Goal: Communication & Community: Answer question/provide support

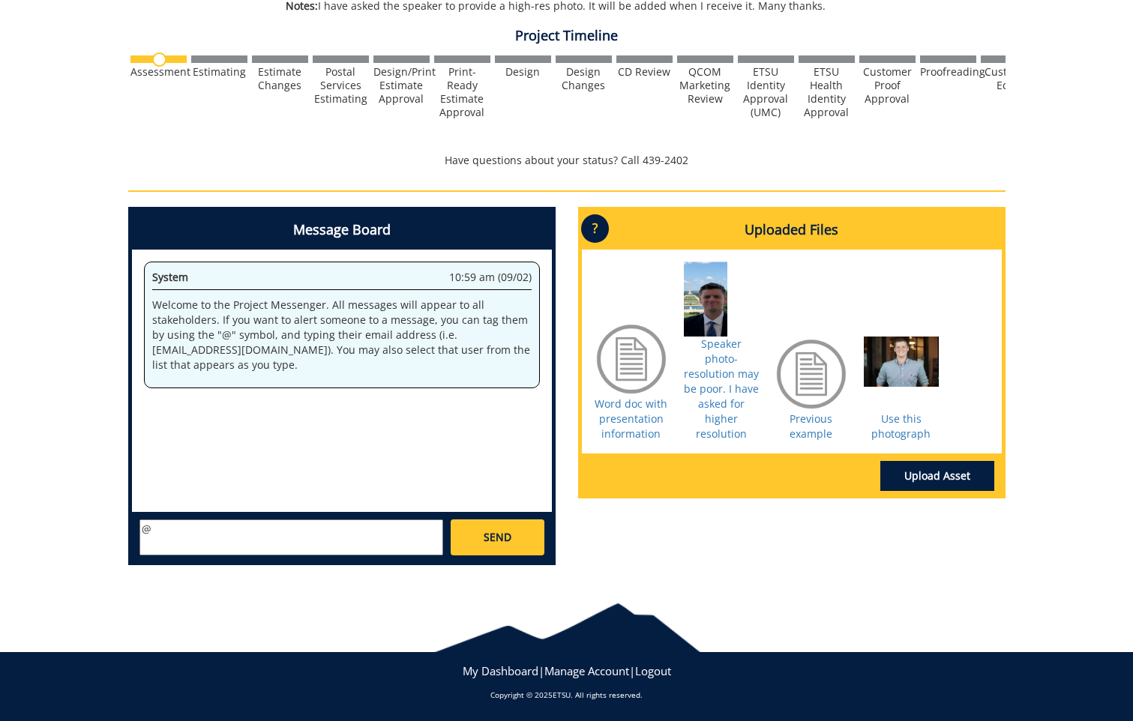
scroll to position [376, 0]
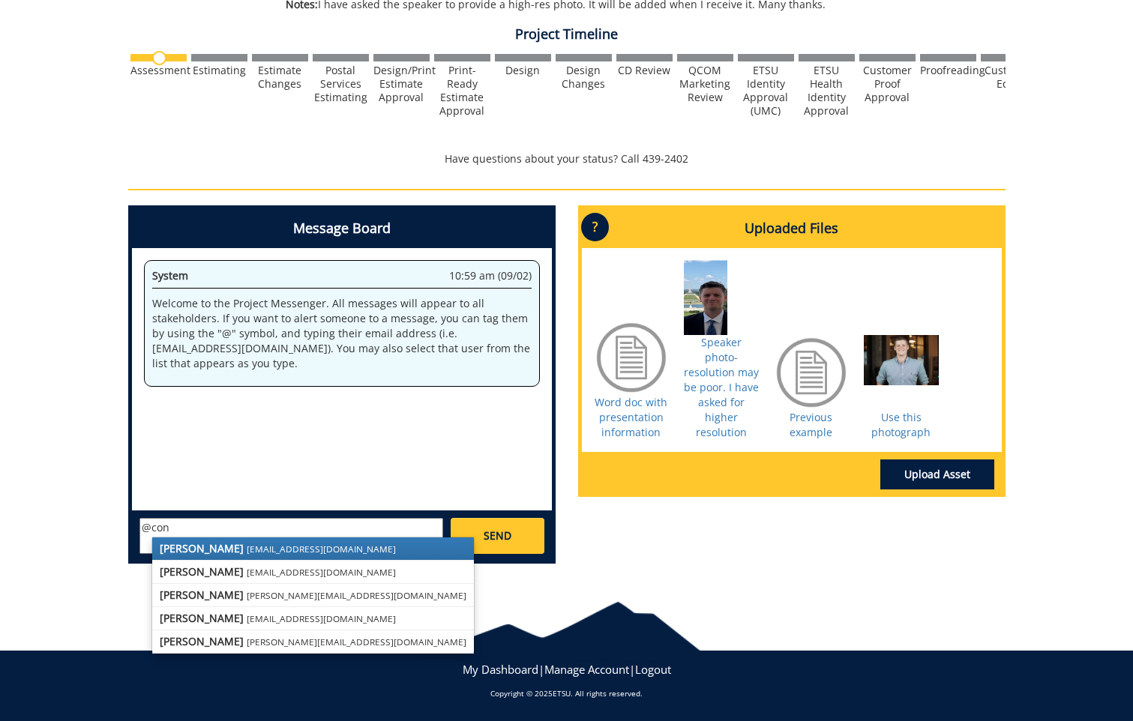
click at [248, 551] on small "[EMAIL_ADDRESS][DOMAIN_NAME]" at bounding box center [321, 549] width 149 height 12
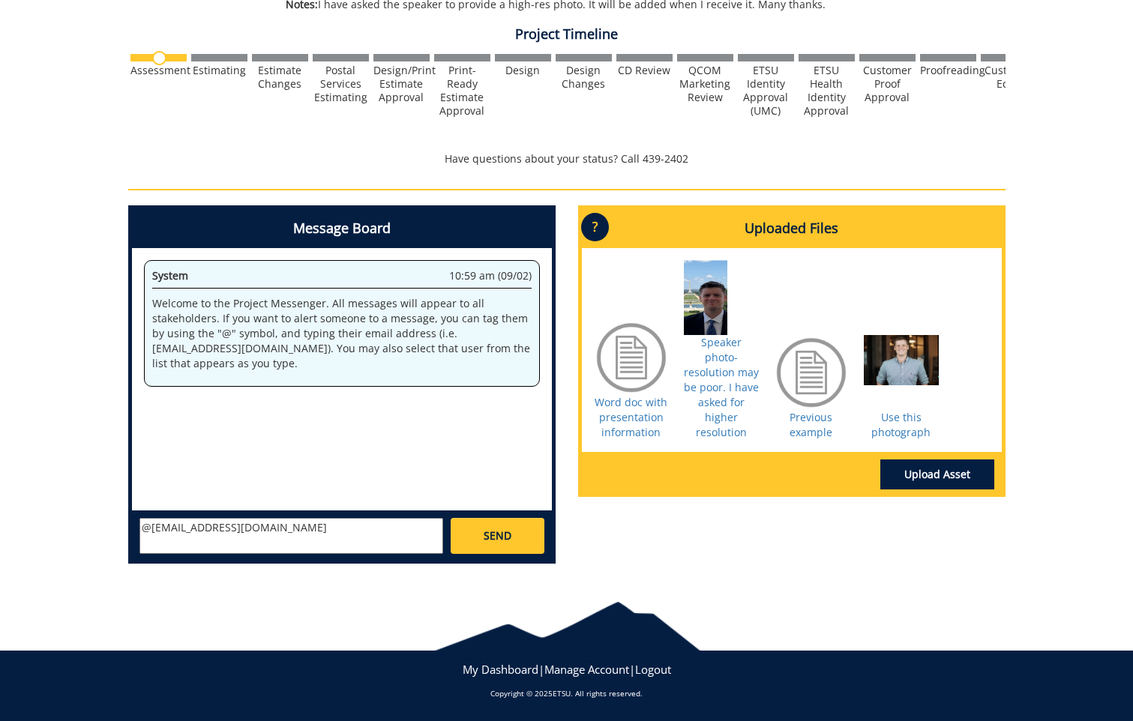
click at [268, 525] on textarea "@[EMAIL_ADDRESS][DOMAIN_NAME]" at bounding box center [291, 536] width 304 height 36
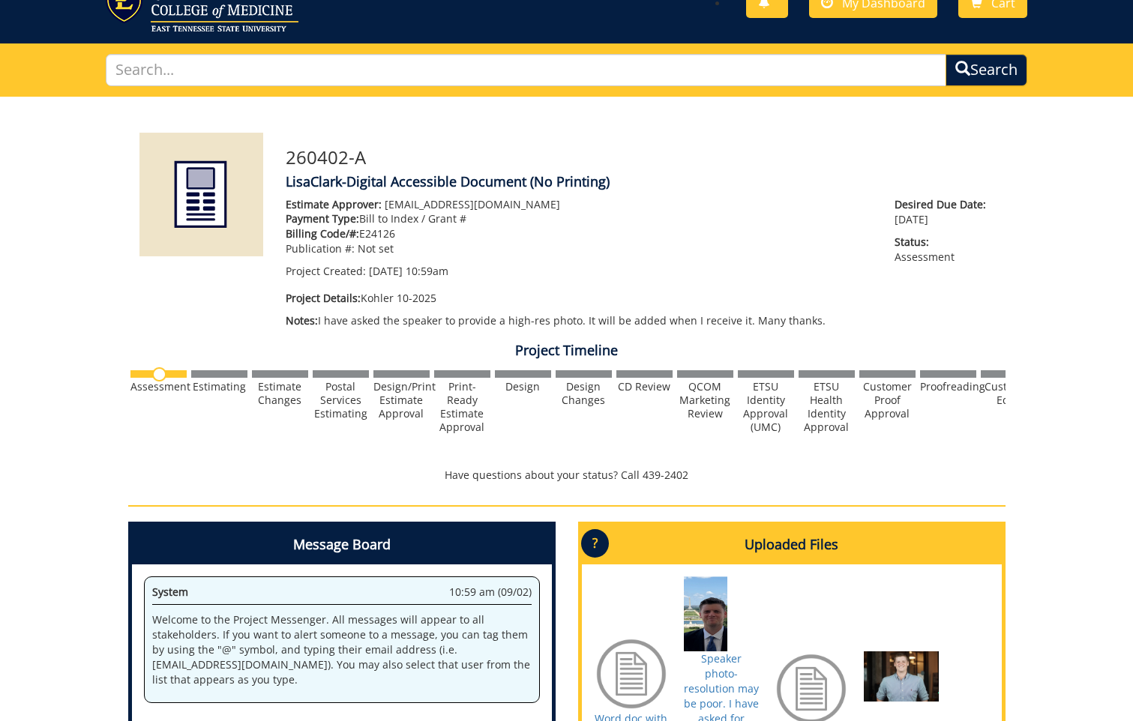
scroll to position [226, 0]
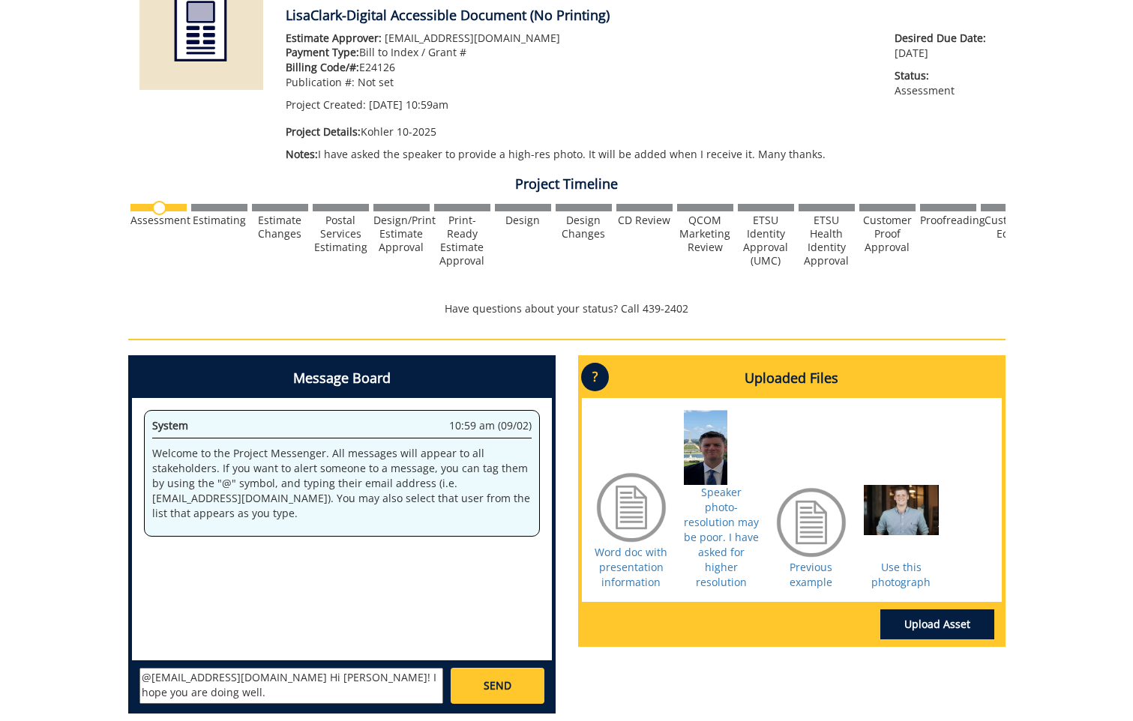
click at [423, 681] on textarea "@[EMAIL_ADDRESS][DOMAIN_NAME] Hi [PERSON_NAME]! I hope you are doing well." at bounding box center [291, 686] width 304 height 36
click at [184, 689] on textarea "@[EMAIL_ADDRESS][DOMAIN_NAME] Hi [PERSON_NAME]! I hope you are doing well. Can …" at bounding box center [291, 686] width 304 height 36
click at [233, 691] on textarea "@[EMAIL_ADDRESS][DOMAIN_NAME] Hi [PERSON_NAME]! I hope you are doing well. Can …" at bounding box center [291, 686] width 304 height 36
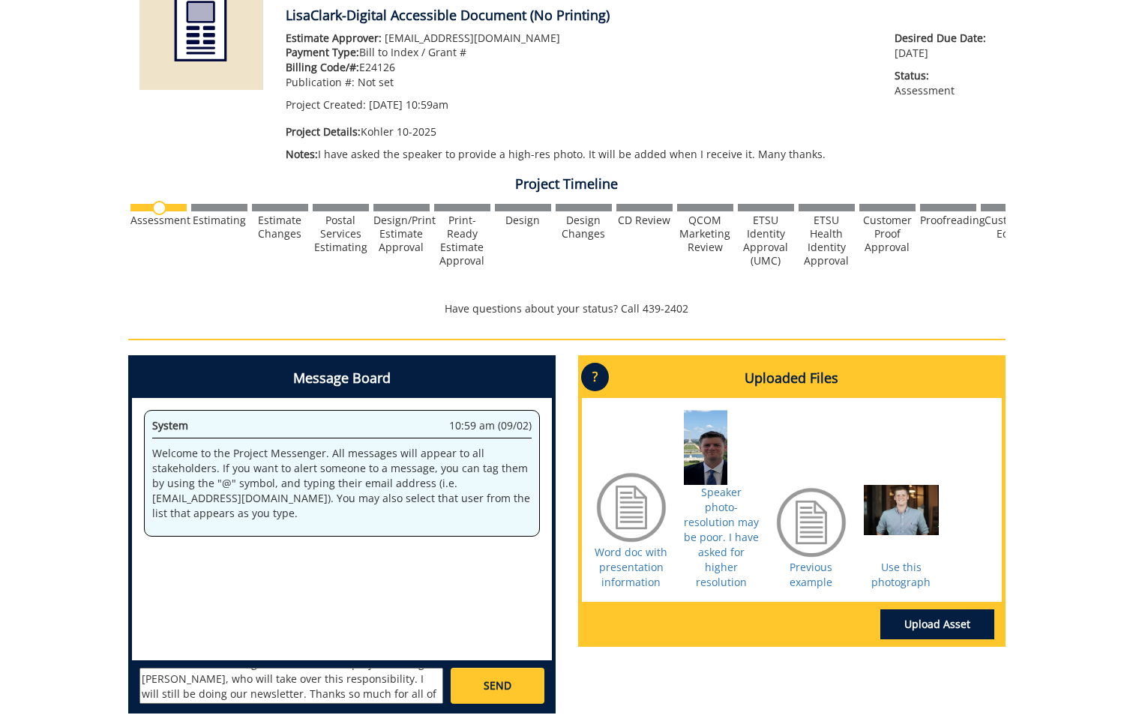
scroll to position [72, 0]
type textarea "@[EMAIL_ADDRESS][DOMAIN_NAME] Hi [PERSON_NAME]! I hope you are doing well. Can …"
click at [505, 684] on span "SEND" at bounding box center [497, 685] width 28 height 15
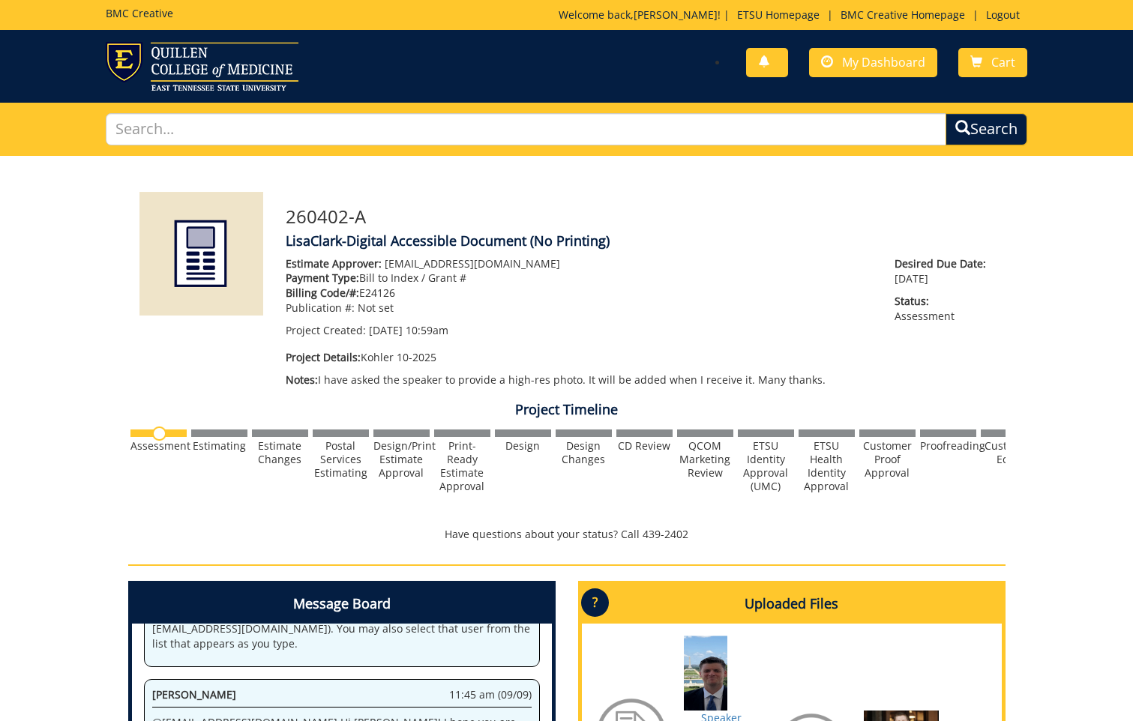
scroll to position [35438, 0]
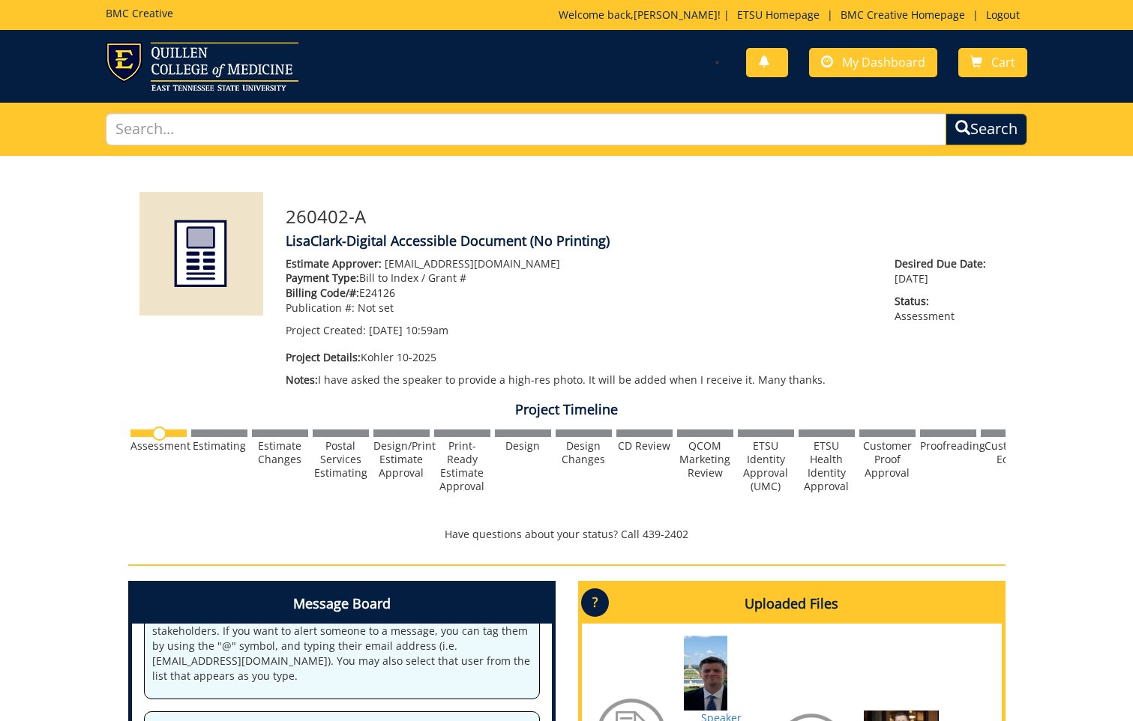
click at [1078, 322] on div "260402-A LisaClark-Digital Accessible Document (No Printing) Estimate Approver:…" at bounding box center [566, 554] width 1133 height 796
click at [708, 250] on div "260402-A LisaClark-Digital Accessible Document (No Printing) Estimate Approver:…" at bounding box center [639, 293] width 731 height 203
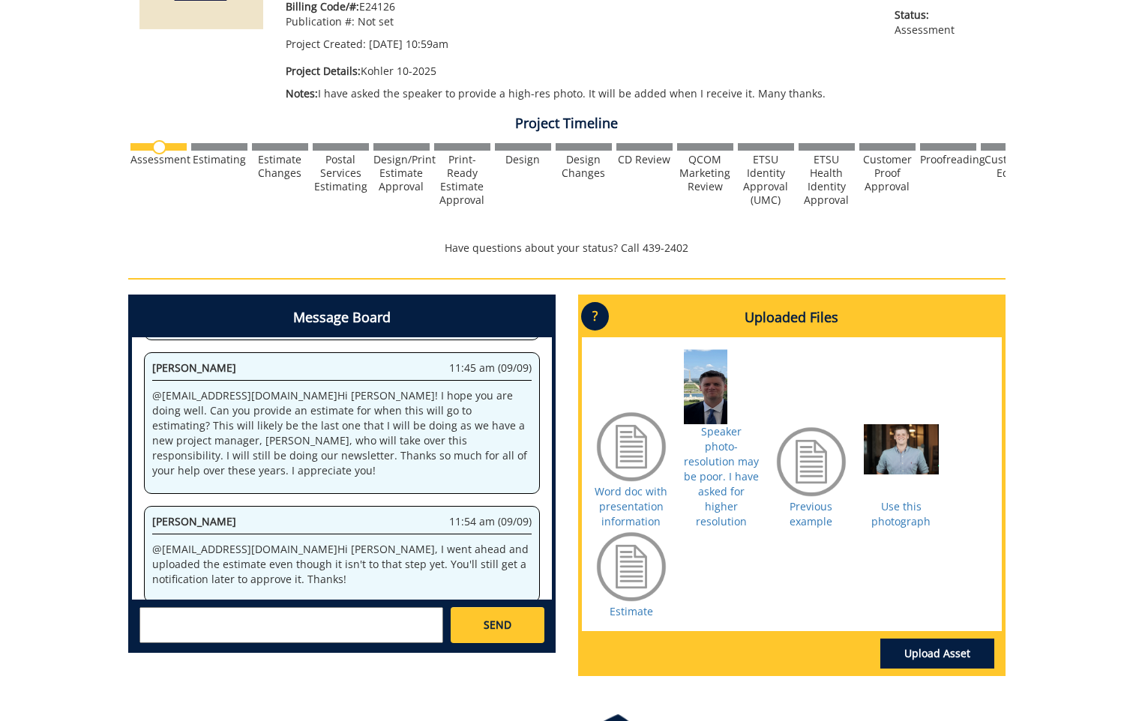
scroll to position [300, 0]
